Goal: Task Accomplishment & Management: Manage account settings

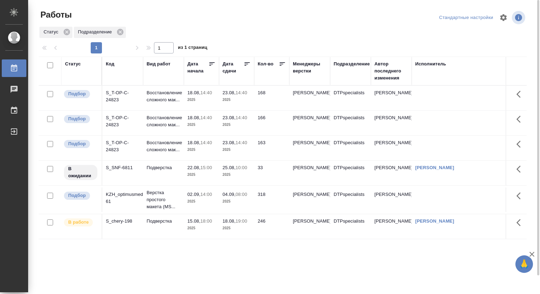
click at [213, 153] on p "2025" at bounding box center [202, 149] width 28 height 7
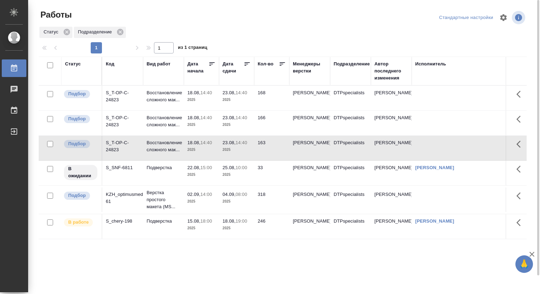
click at [182, 102] on td "Восстановление сложного мак..." at bounding box center [163, 98] width 41 height 25
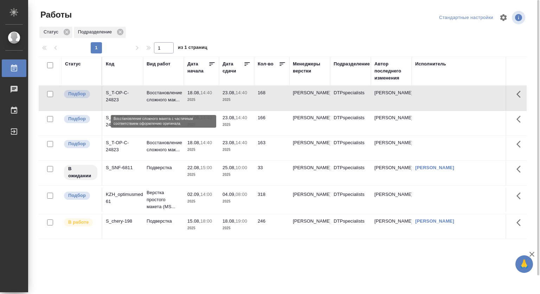
click at [173, 94] on p "Восстановление сложного мак..." at bounding box center [164, 96] width 34 height 14
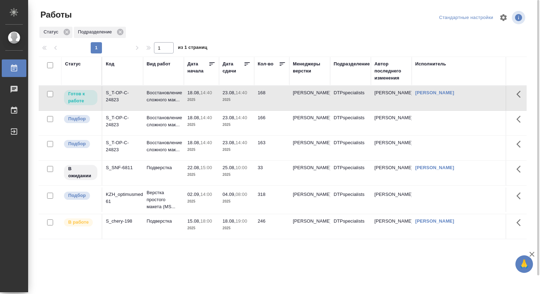
click at [194, 145] on p "18.08," at bounding box center [194, 142] width 13 height 5
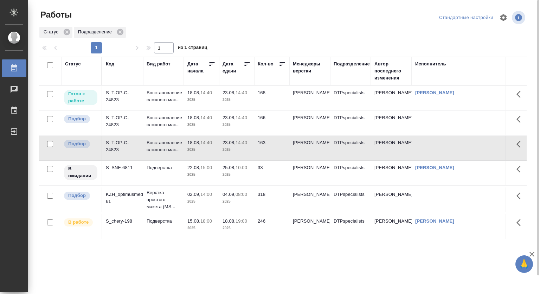
click at [194, 145] on p "18.08," at bounding box center [194, 142] width 13 height 5
click at [242, 120] on p "14:40" at bounding box center [242, 117] width 12 height 5
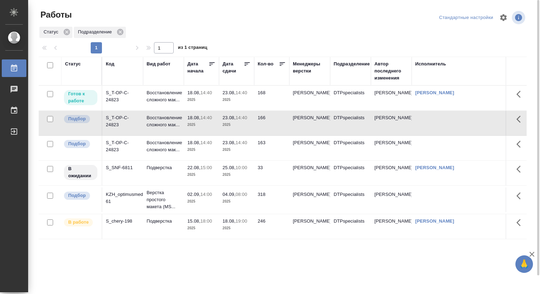
click at [235, 95] on p "23.08," at bounding box center [229, 92] width 13 height 5
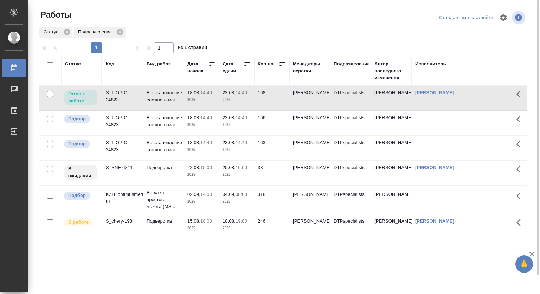
click at [251, 128] on p "2025" at bounding box center [237, 124] width 28 height 7
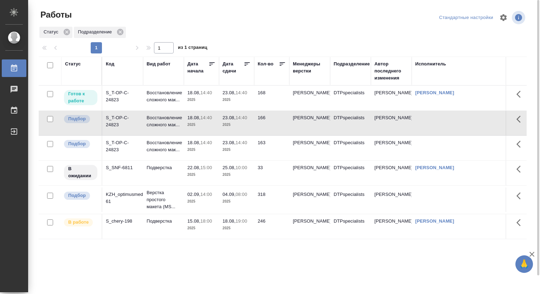
click at [251, 128] on p "2025" at bounding box center [237, 124] width 28 height 7
click at [80, 63] on div "Статус" at bounding box center [73, 64] width 16 height 7
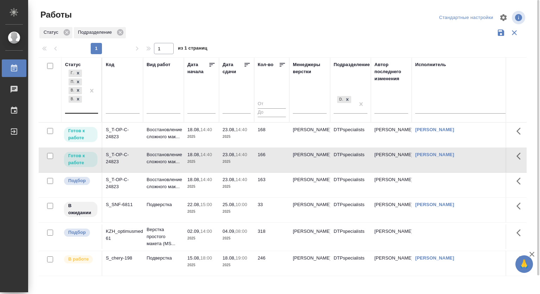
click at [83, 110] on div "Готов к работе Подбор В ожидании В работе" at bounding box center [75, 90] width 20 height 45
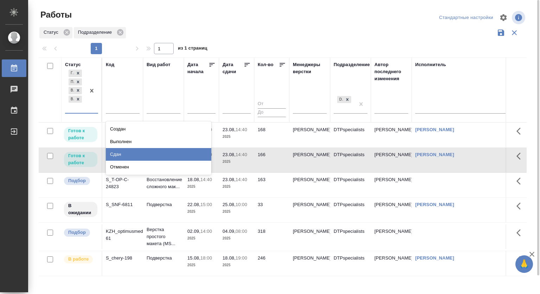
click at [165, 148] on div "Сдан" at bounding box center [159, 154] width 106 height 13
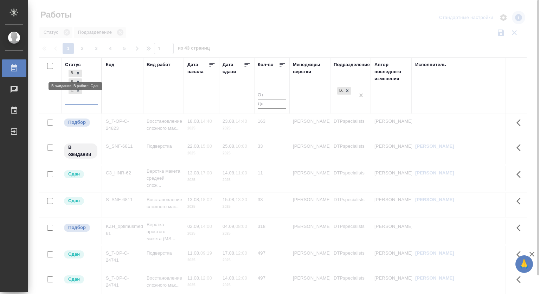
click at [78, 72] on icon at bounding box center [78, 73] width 5 height 5
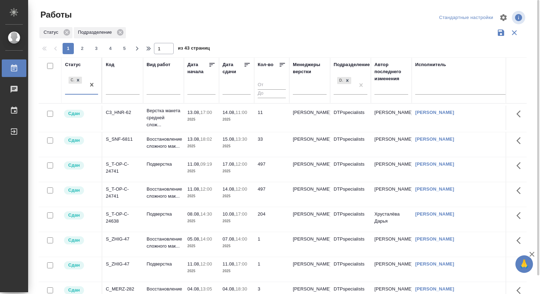
click at [277, 32] on div "Статус Подразделение" at bounding box center [283, 32] width 488 height 13
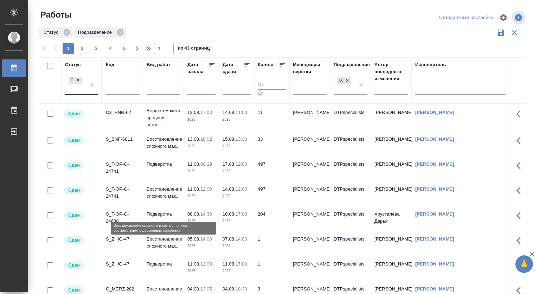
click at [157, 200] on p "Восстановление сложного мак..." at bounding box center [164, 193] width 34 height 14
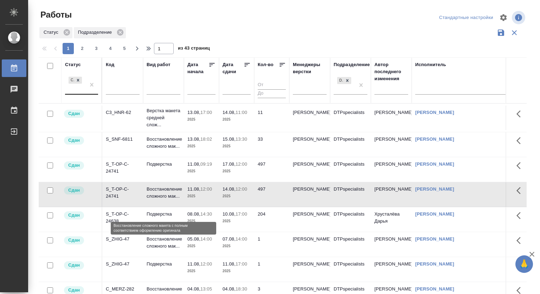
click at [153, 200] on p "Восстановление сложного мак..." at bounding box center [164, 193] width 34 height 14
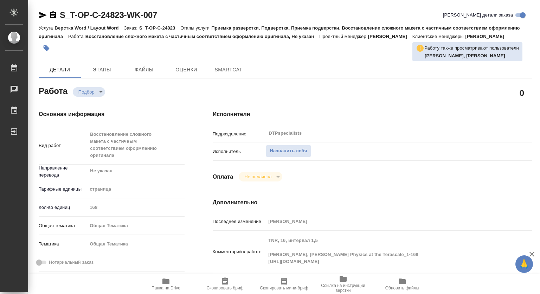
type textarea "x"
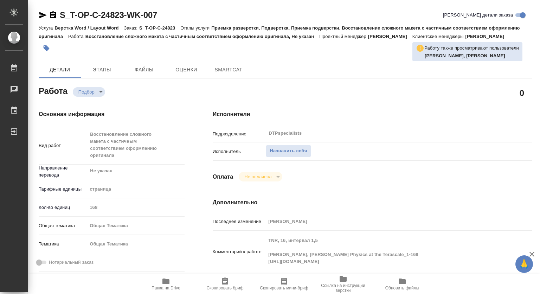
type textarea "x"
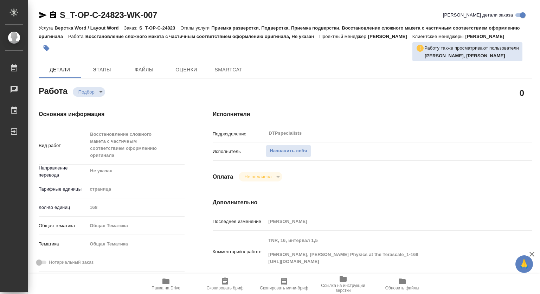
type textarea "x"
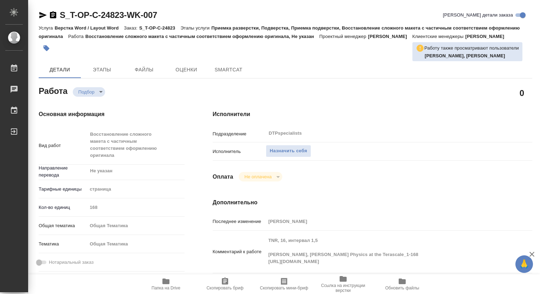
type textarea "x"
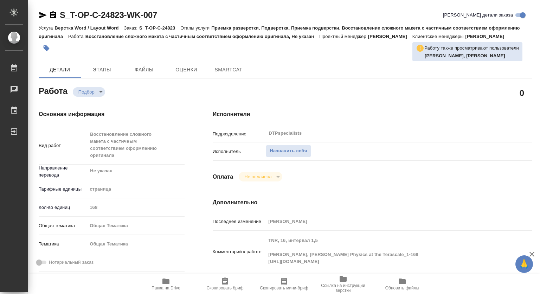
type textarea "x"
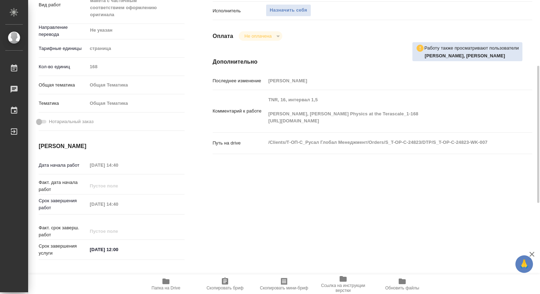
type textarea "x"
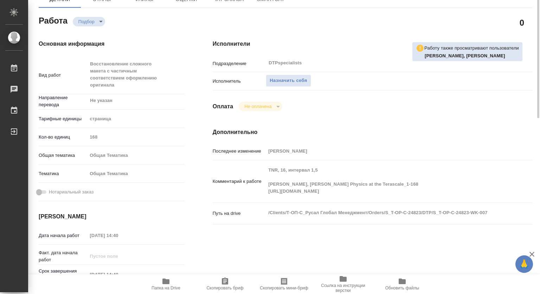
scroll to position [35, 0]
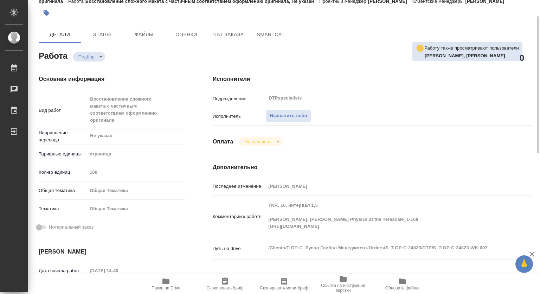
type textarea "x"
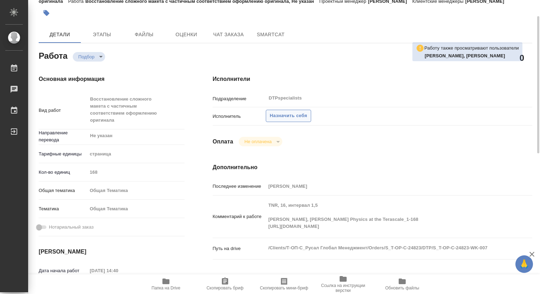
click at [298, 120] on span "Назначить себя" at bounding box center [288, 116] width 37 height 8
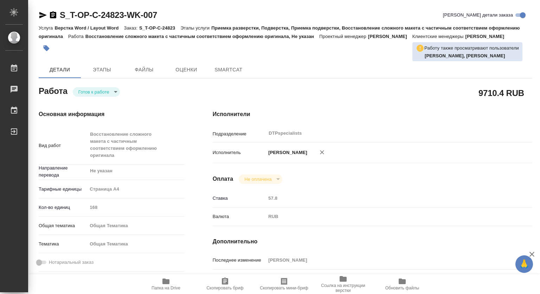
type textarea "x"
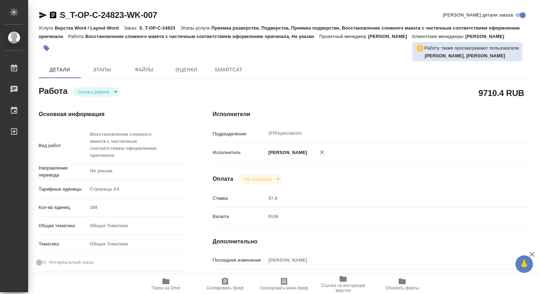
type textarea "x"
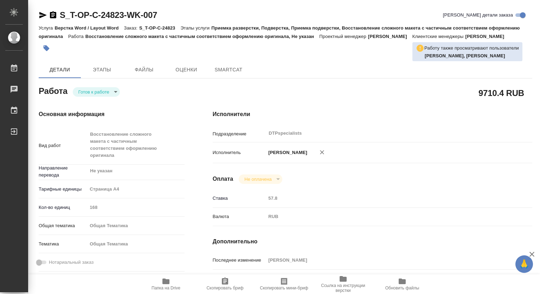
type textarea "x"
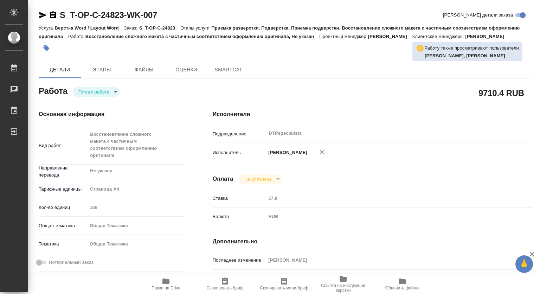
type textarea "x"
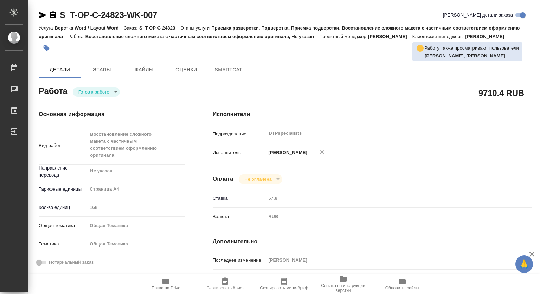
type textarea "x"
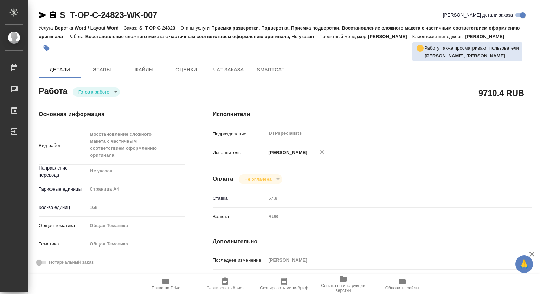
type textarea "x"
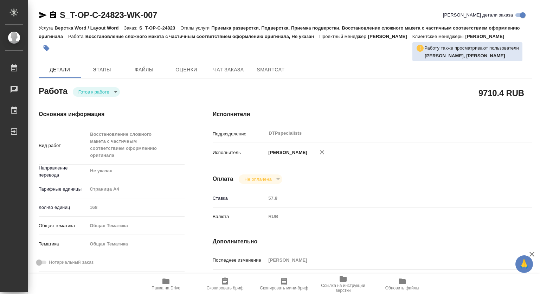
type textarea "x"
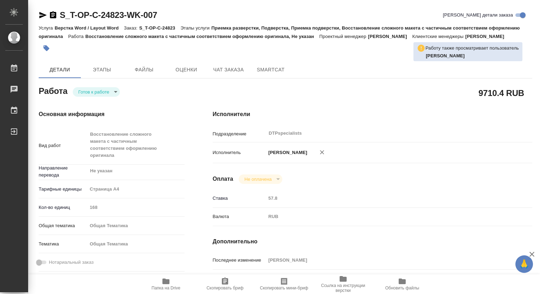
scroll to position [106, 0]
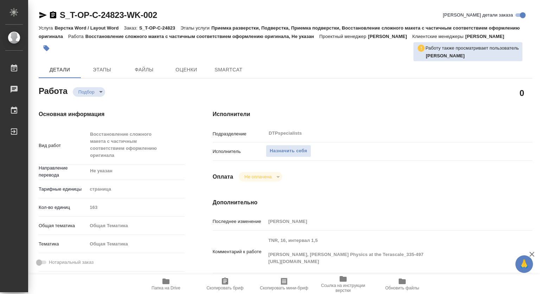
type textarea "x"
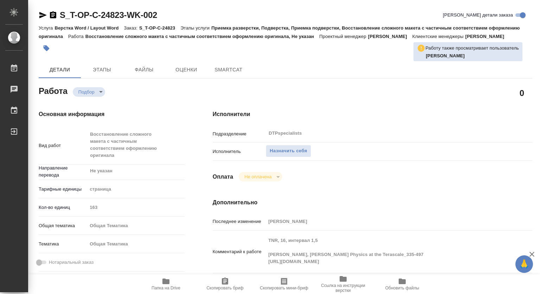
type textarea "x"
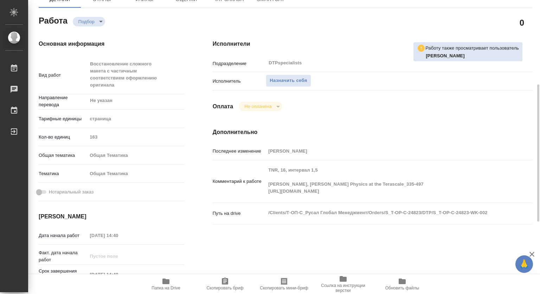
scroll to position [106, 0]
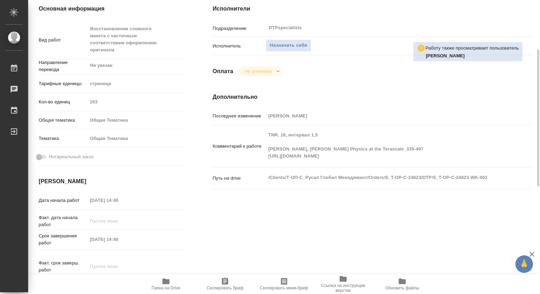
type textarea "x"
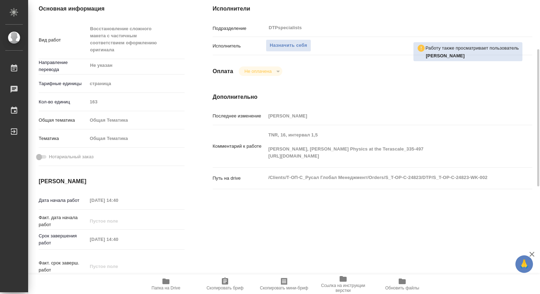
type textarea "x"
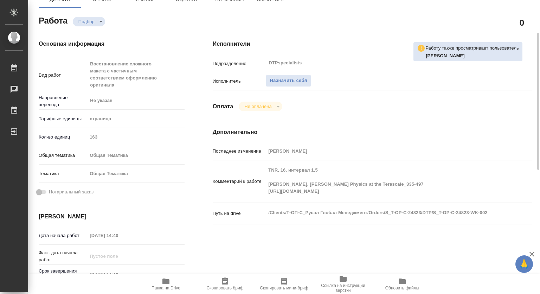
scroll to position [35, 0]
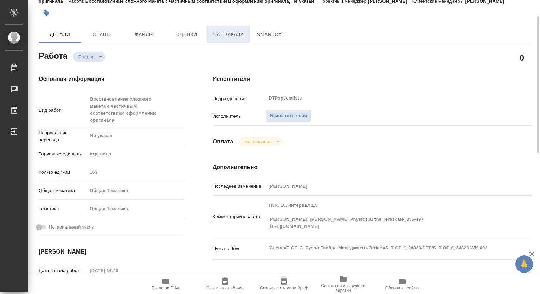
click at [243, 39] on span "Чат заказа" at bounding box center [229, 34] width 34 height 9
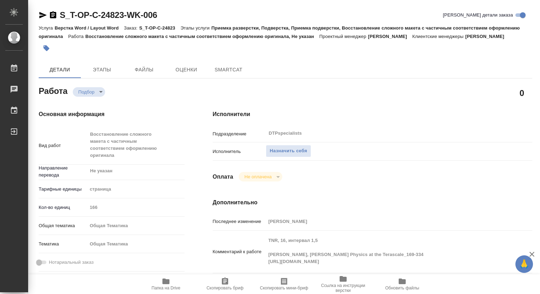
type textarea "x"
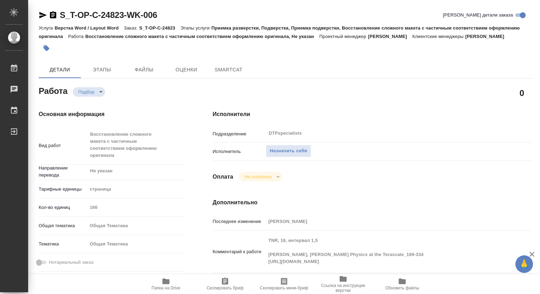
type textarea "x"
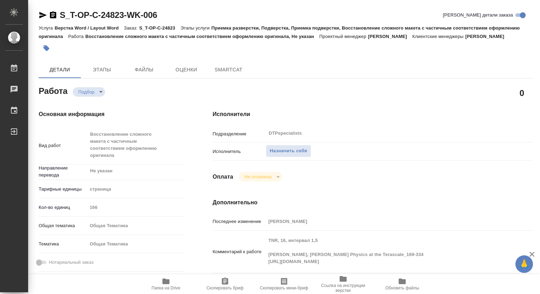
type textarea "x"
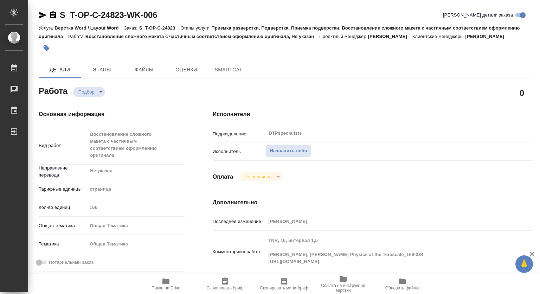
type textarea "x"
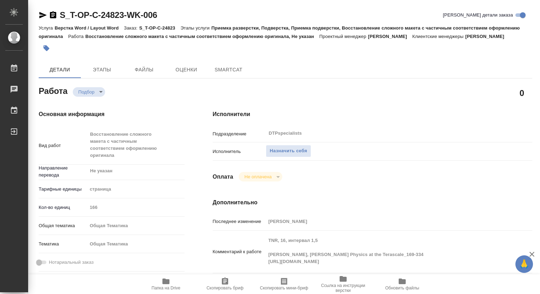
type textarea "x"
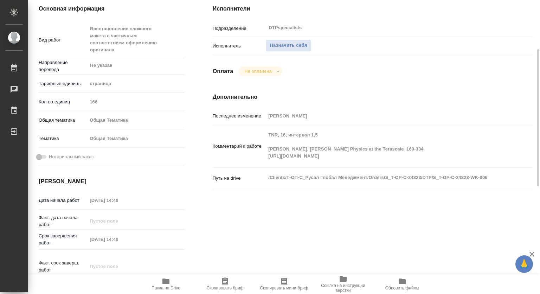
type textarea "x"
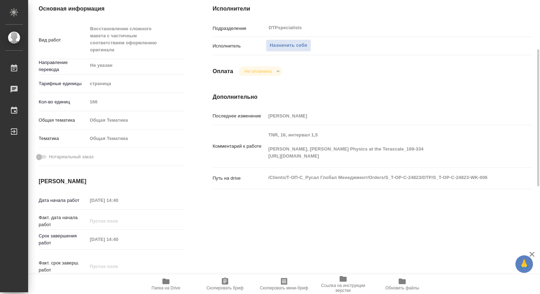
scroll to position [35, 0]
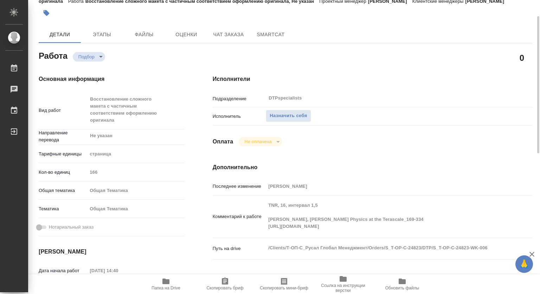
type textarea "x"
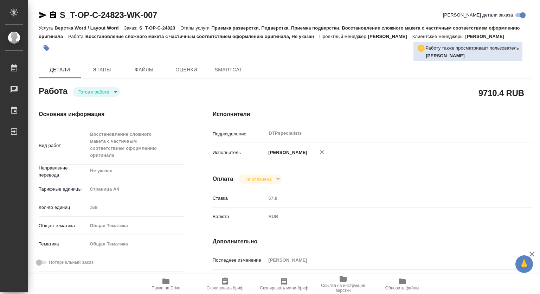
type textarea "x"
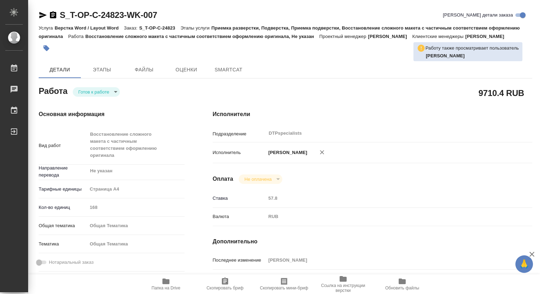
type textarea "x"
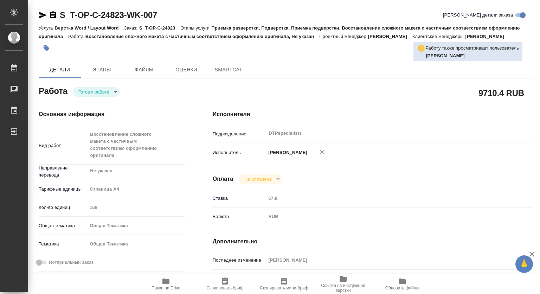
type textarea "x"
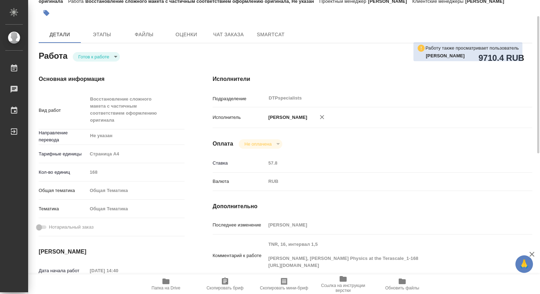
scroll to position [70, 0]
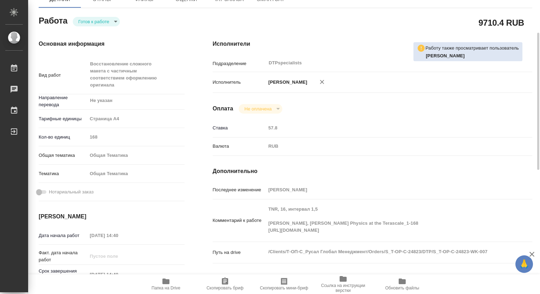
type textarea "x"
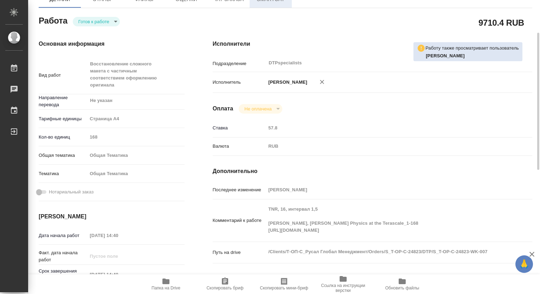
type textarea "x"
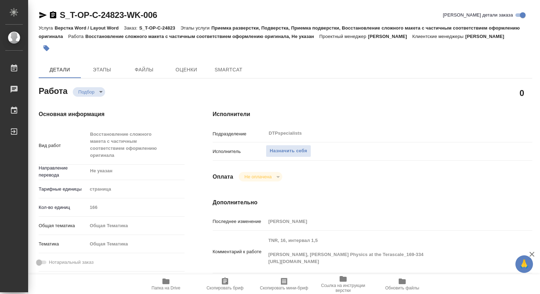
type textarea "x"
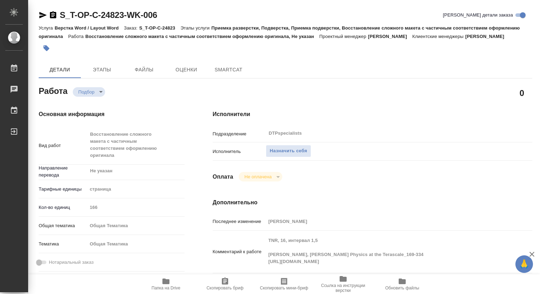
type textarea "x"
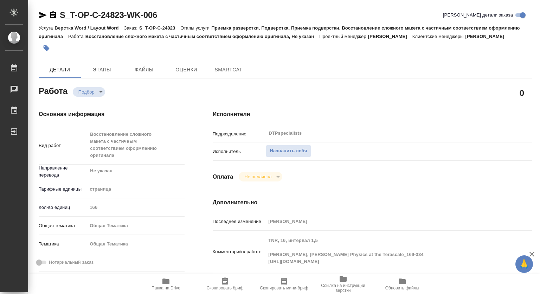
type textarea "x"
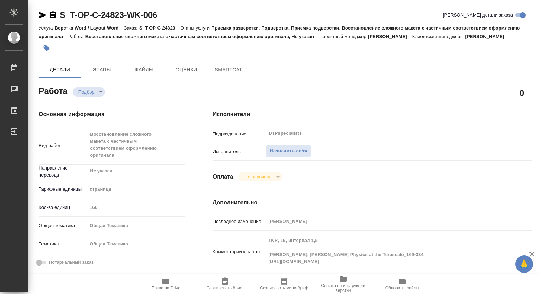
type textarea "x"
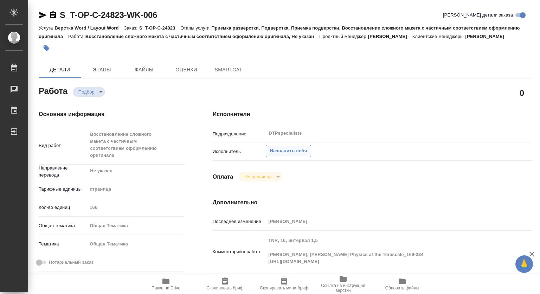
type textarea "x"
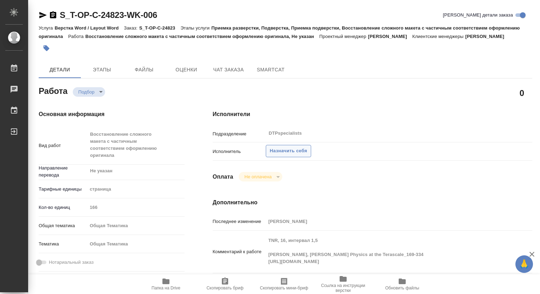
type textarea "x"
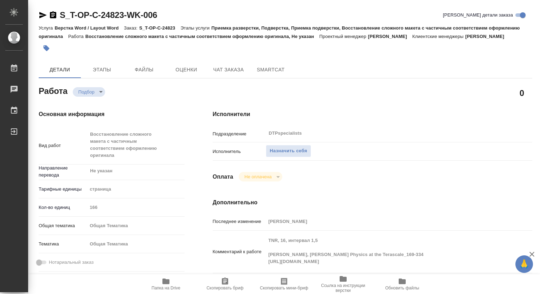
scroll to position [35, 0]
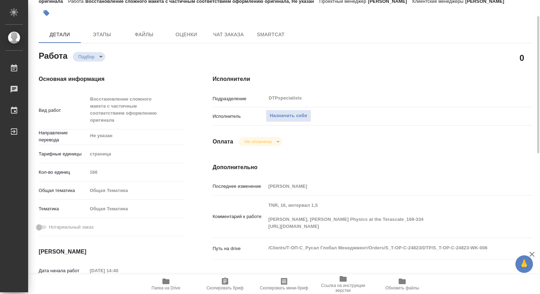
type textarea "x"
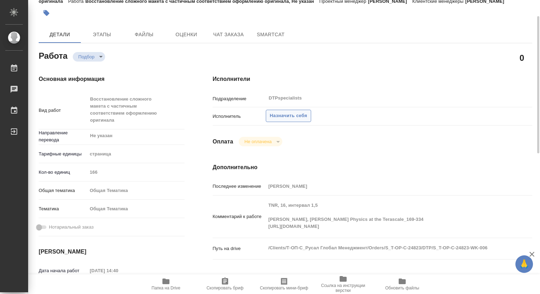
click at [296, 120] on span "Назначить себя" at bounding box center [288, 116] width 37 height 8
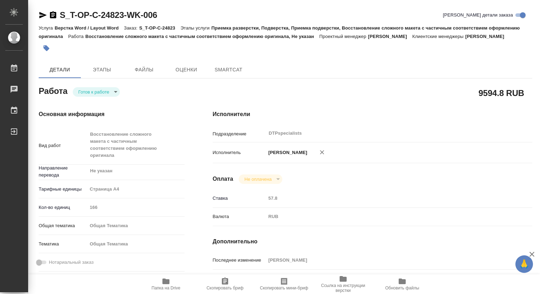
type textarea "x"
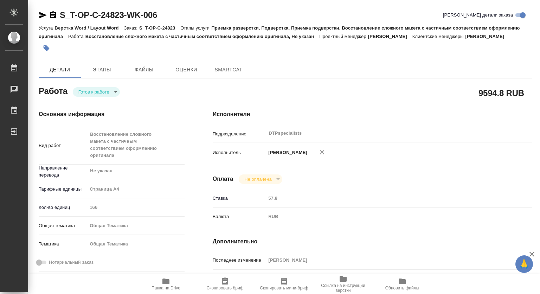
type textarea "x"
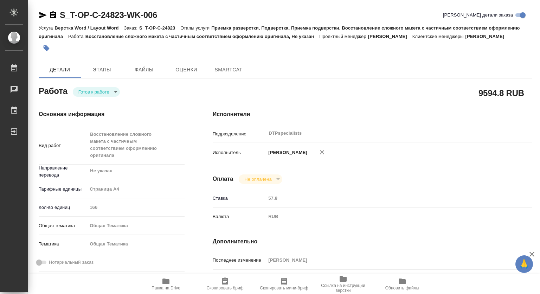
type textarea "x"
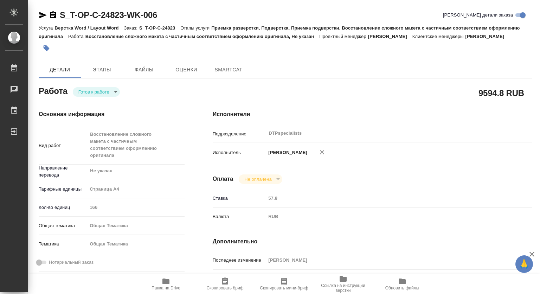
type textarea "x"
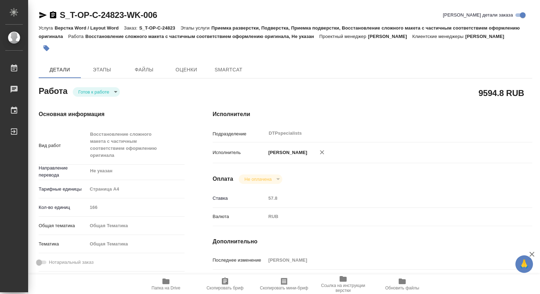
type textarea "x"
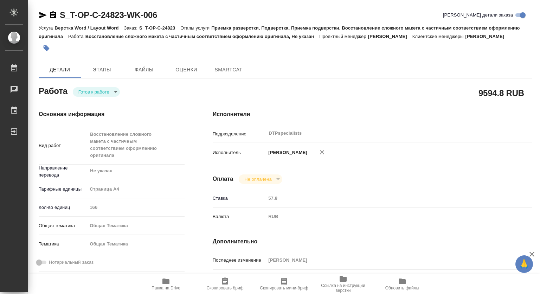
type textarea "x"
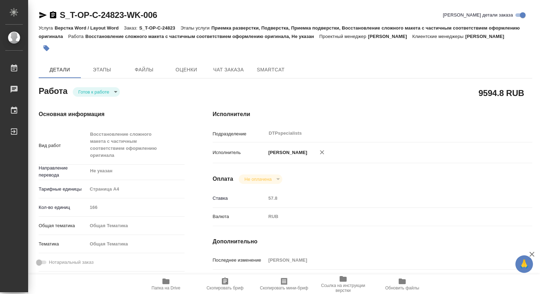
type textarea "x"
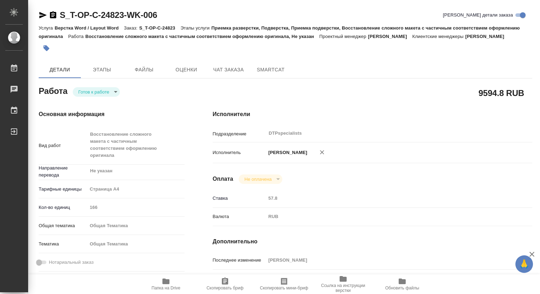
type textarea "x"
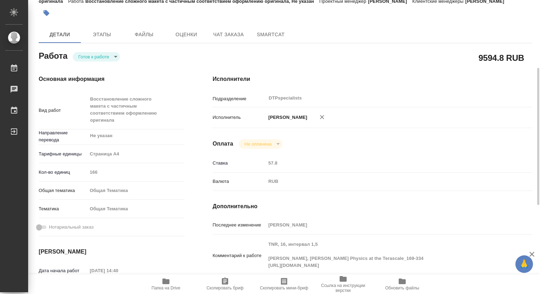
scroll to position [70, 0]
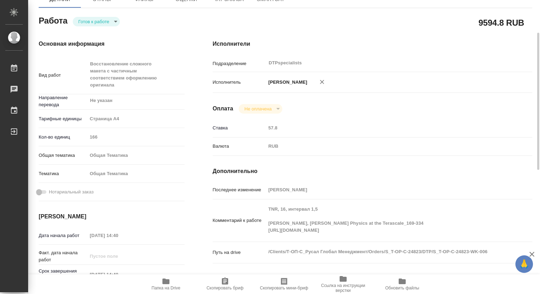
click at [175, 286] on span "Папка на Drive" at bounding box center [166, 288] width 29 height 5
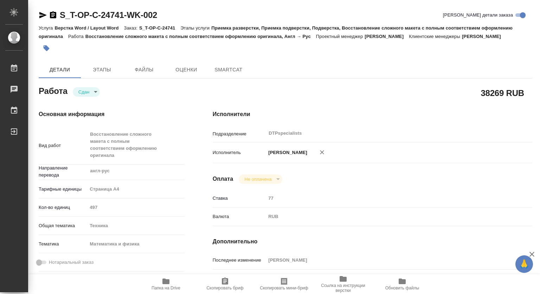
type textarea "x"
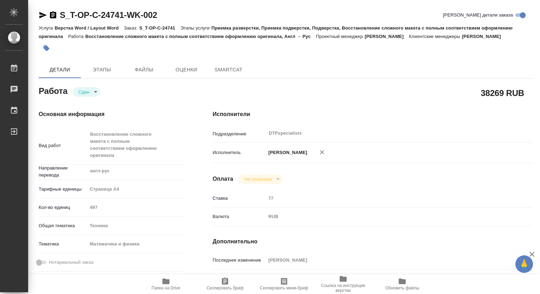
type textarea "x"
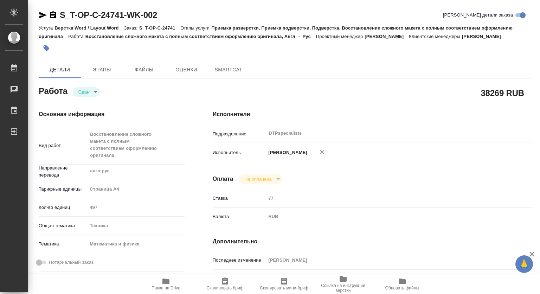
type textarea "x"
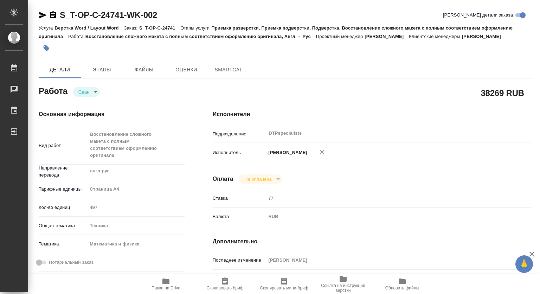
type textarea "x"
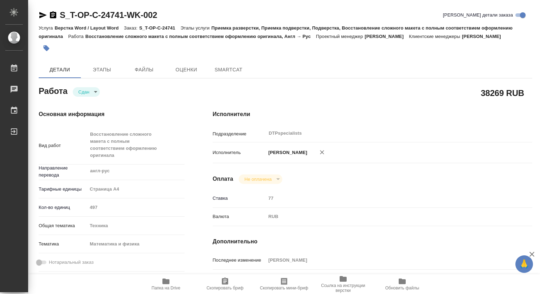
type textarea "x"
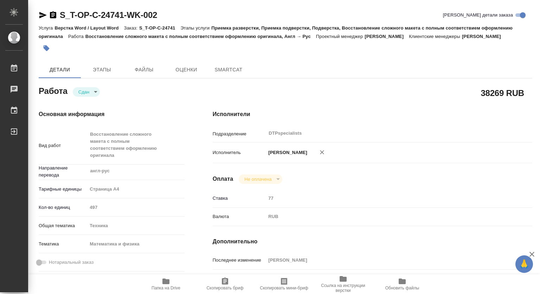
click at [43, 17] on icon "button" at bounding box center [42, 15] width 7 height 6
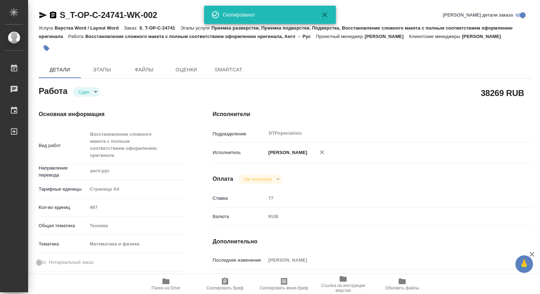
type textarea "x"
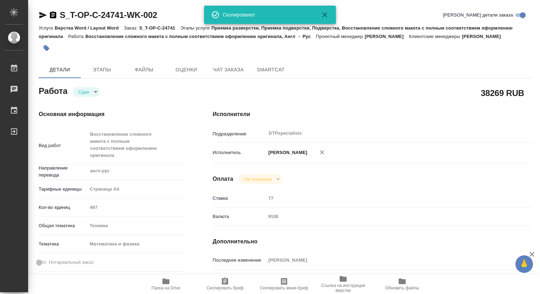
type textarea "x"
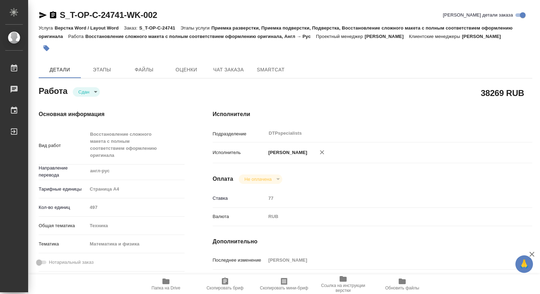
type textarea "x"
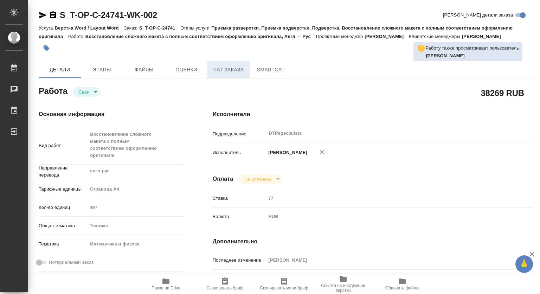
click at [220, 69] on span "Чат заказа" at bounding box center [229, 69] width 34 height 9
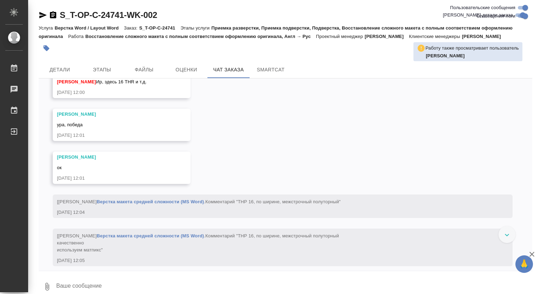
scroll to position [2780, 0]
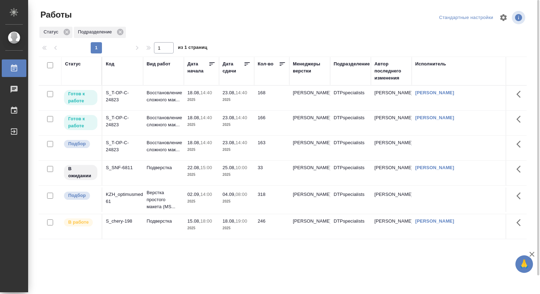
click at [221, 100] on td "23.08, 14:40 2025" at bounding box center [236, 98] width 35 height 25
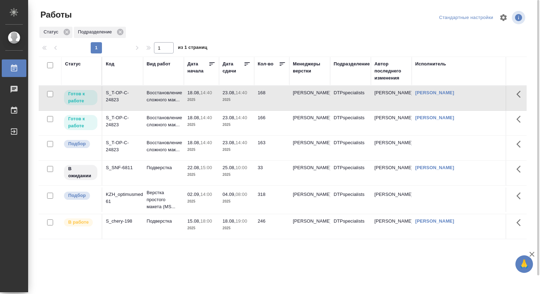
click at [221, 100] on td "23.08, 14:40 2025" at bounding box center [236, 98] width 35 height 25
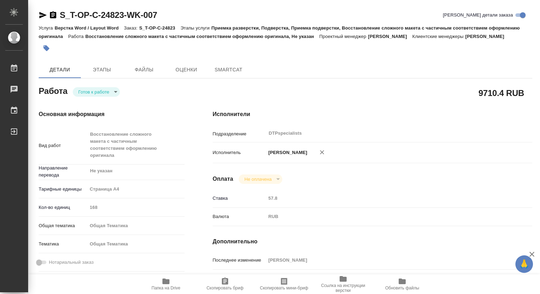
type textarea "x"
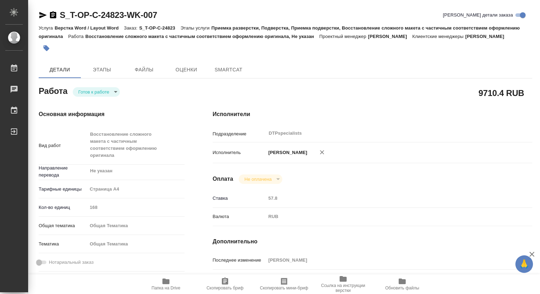
type textarea "x"
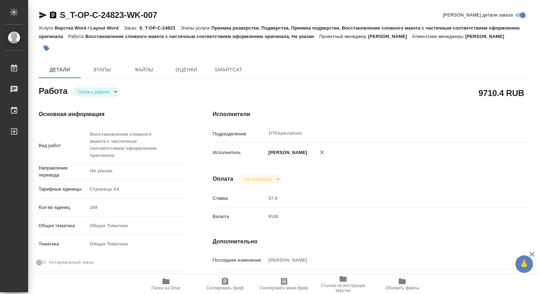
type textarea "x"
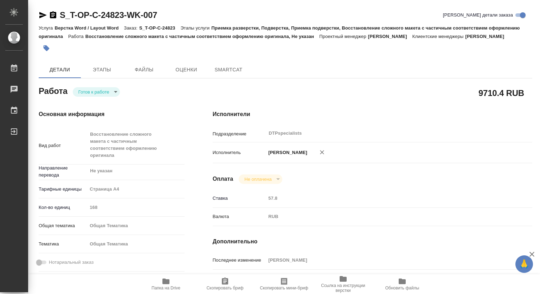
type textarea "x"
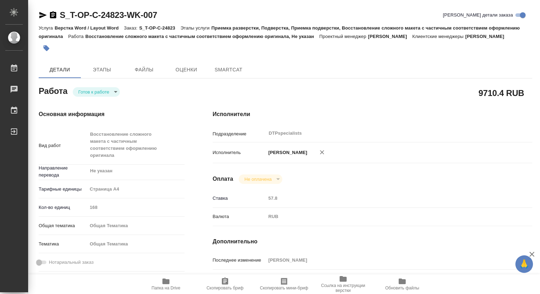
click at [165, 284] on icon "button" at bounding box center [166, 281] width 8 height 8
type textarea "x"
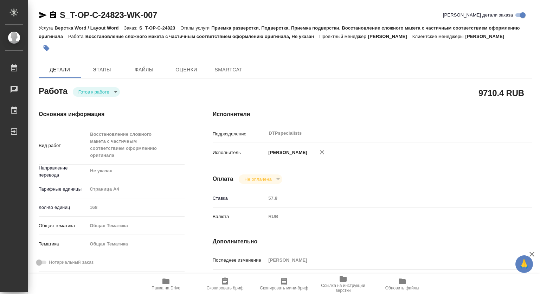
type textarea "x"
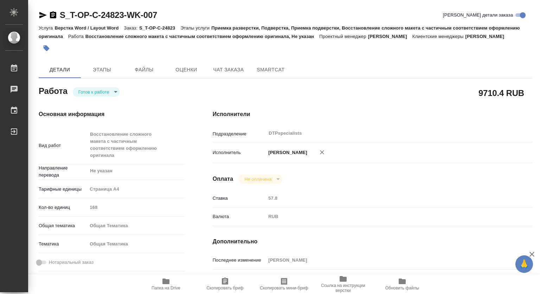
type textarea "x"
